Goal: Task Accomplishment & Management: Use online tool/utility

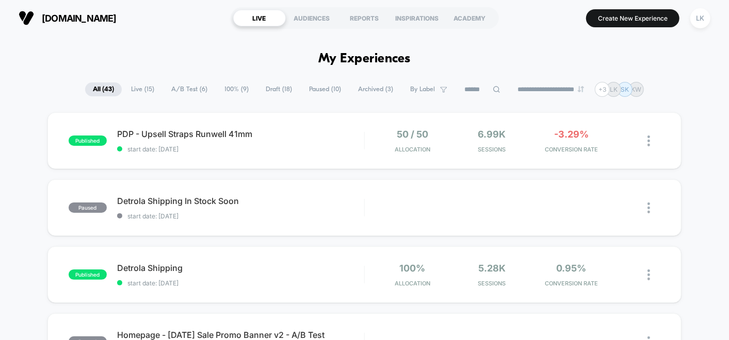
click at [141, 86] on span "Live ( 15 )" at bounding box center [142, 90] width 39 height 14
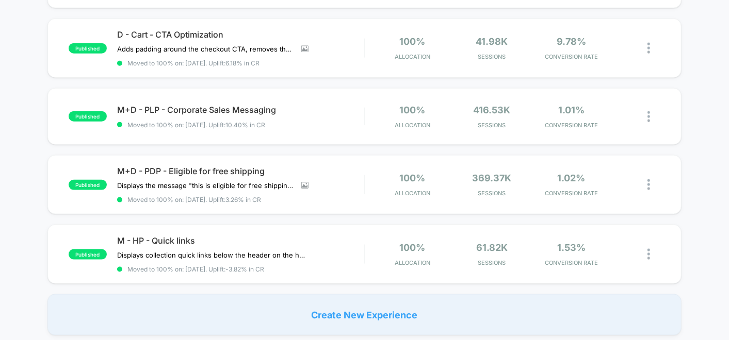
scroll to position [639, 0]
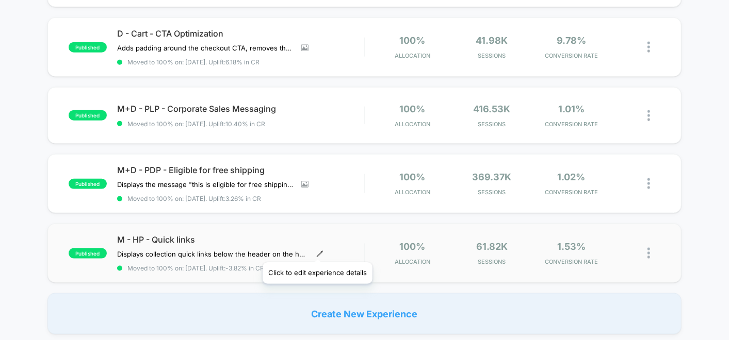
click at [317, 251] on icon at bounding box center [320, 254] width 6 height 6
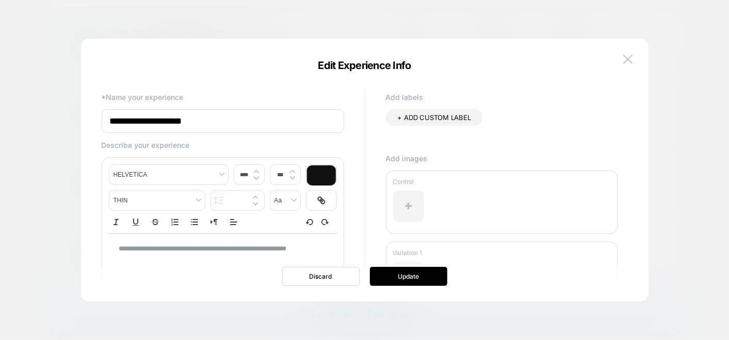
click at [623, 71] on div "Edit Experience Info" at bounding box center [364, 67] width 567 height 7
click at [625, 65] on button at bounding box center [627, 59] width 15 height 15
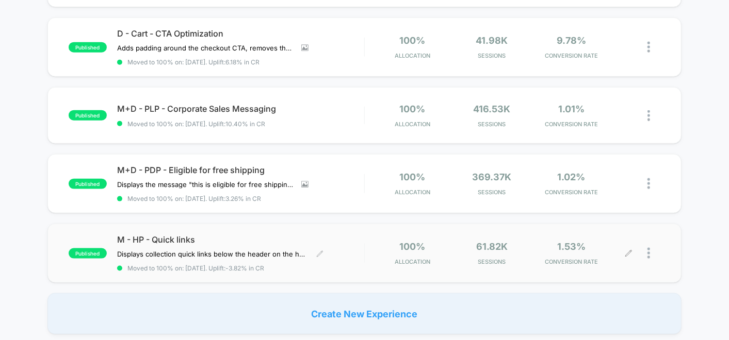
click at [651, 249] on div at bounding box center [653, 253] width 13 height 24
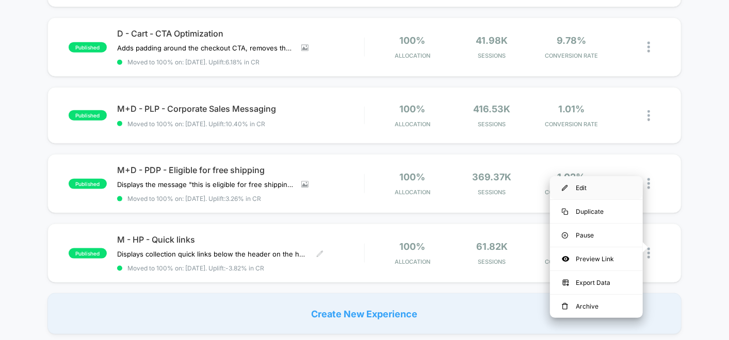
click at [581, 187] on div "Edit" at bounding box center [596, 187] width 93 height 23
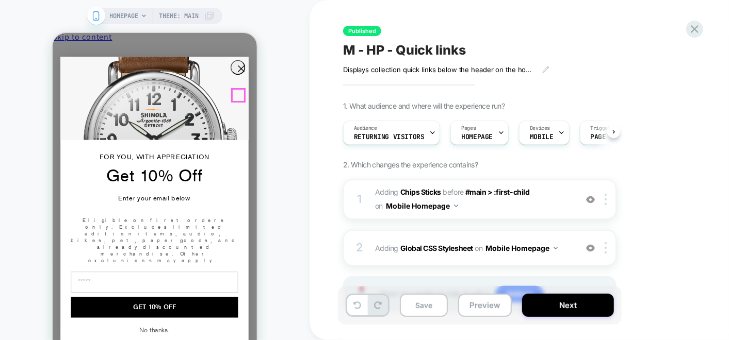
click at [236, 75] on circle "Close dialog" at bounding box center [241, 68] width 14 height 14
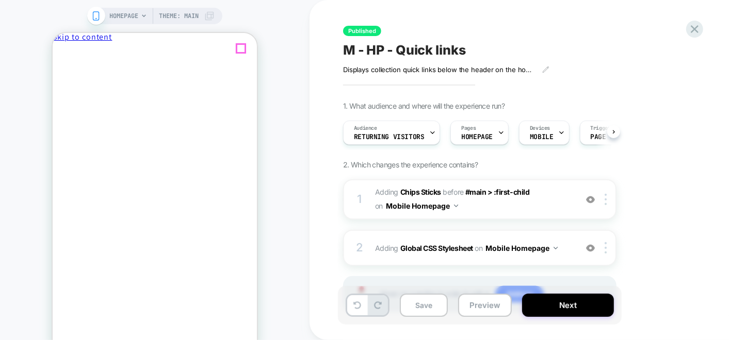
click at [97, 51] on icon "Close" at bounding box center [97, 55] width 0 height 8
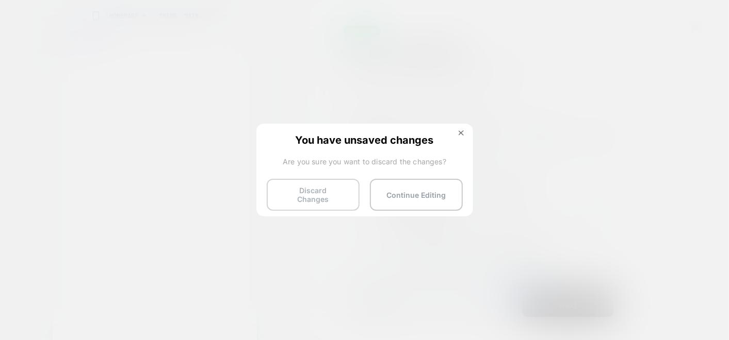
click at [0, 0] on button "Discard Changes" at bounding box center [0, 0] width 0 height 0
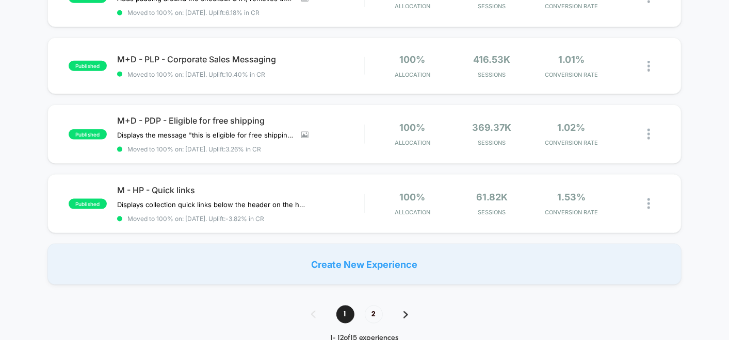
scroll to position [690, 0]
